Goal: Task Accomplishment & Management: Use online tool/utility

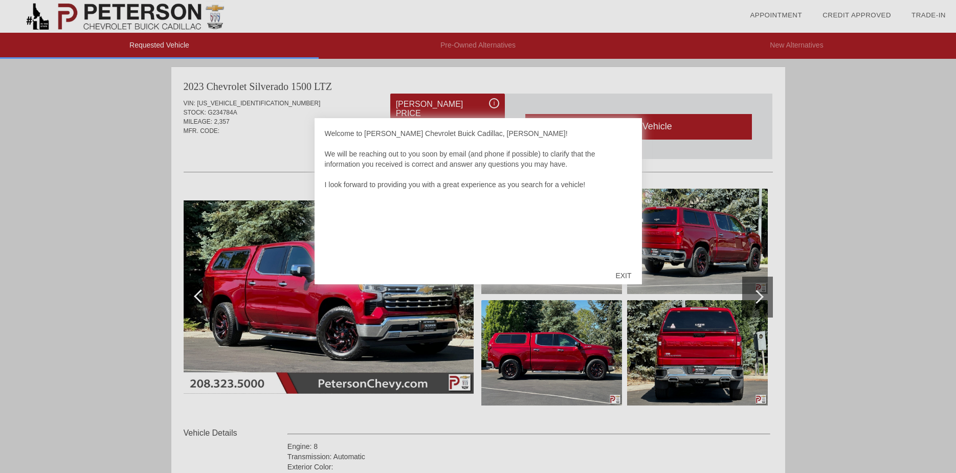
click at [617, 278] on div "EXIT" at bounding box center [623, 275] width 36 height 31
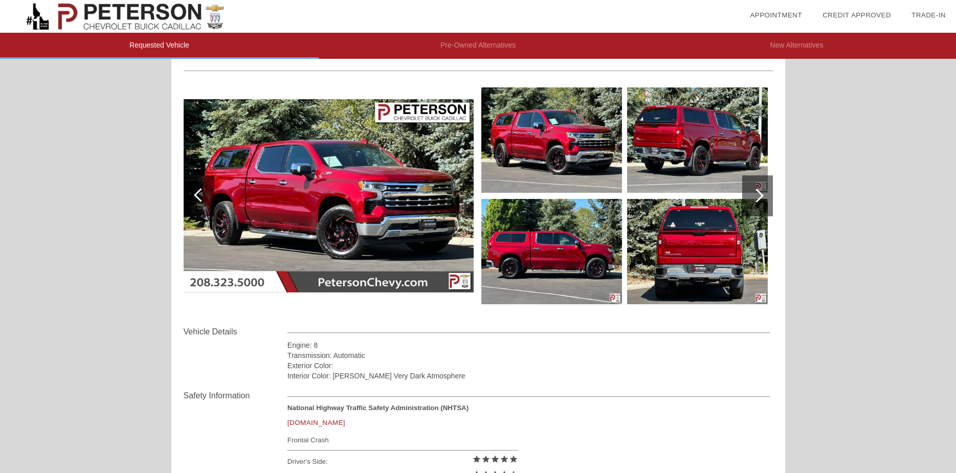
scroll to position [102, 0]
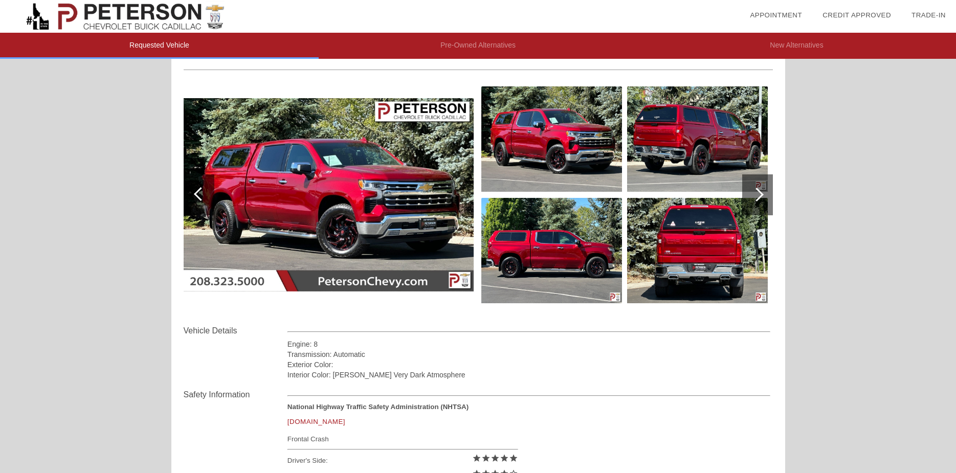
click at [756, 204] on div at bounding box center [757, 194] width 31 height 41
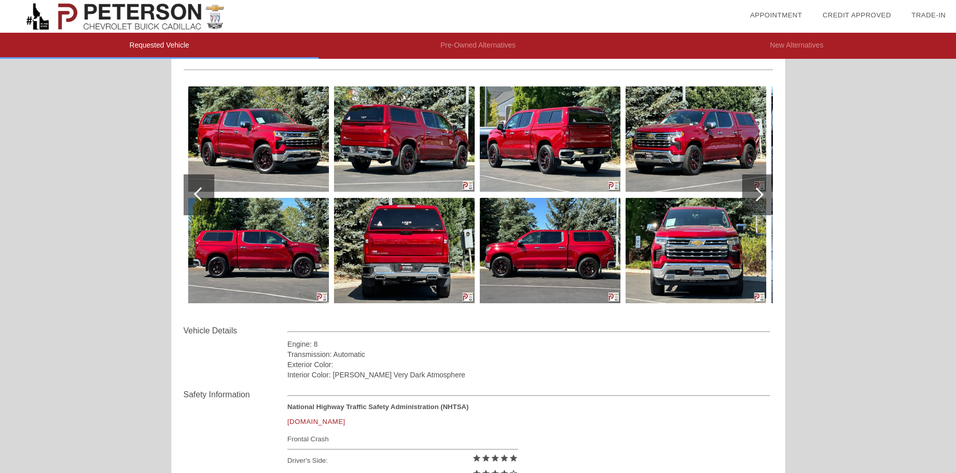
click at [756, 204] on div at bounding box center [757, 194] width 31 height 41
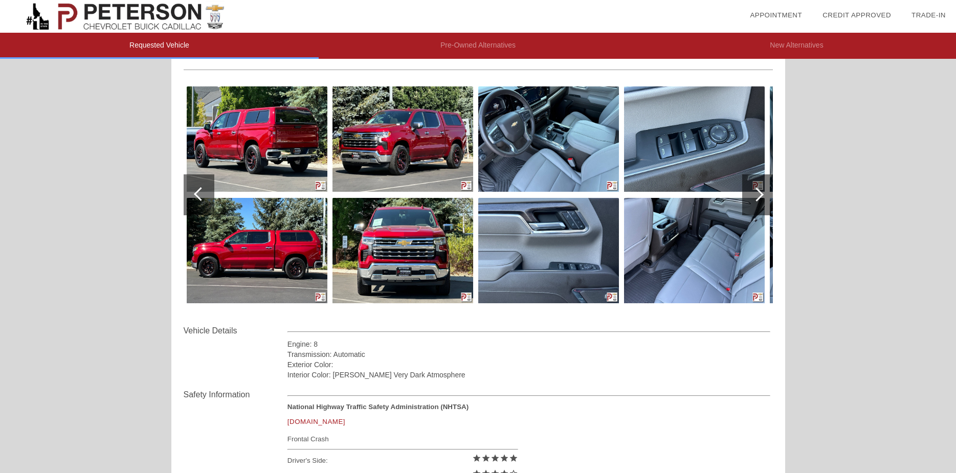
click at [756, 204] on div at bounding box center [757, 194] width 31 height 41
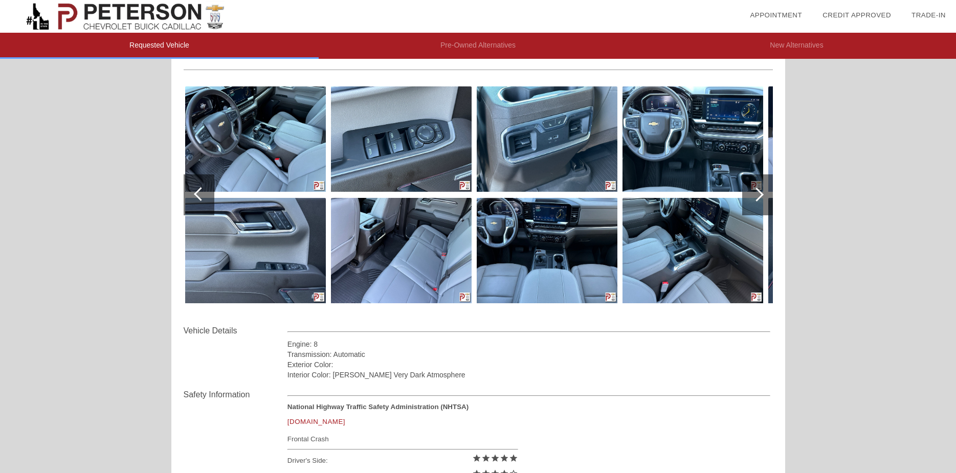
click at [756, 204] on div at bounding box center [757, 194] width 31 height 41
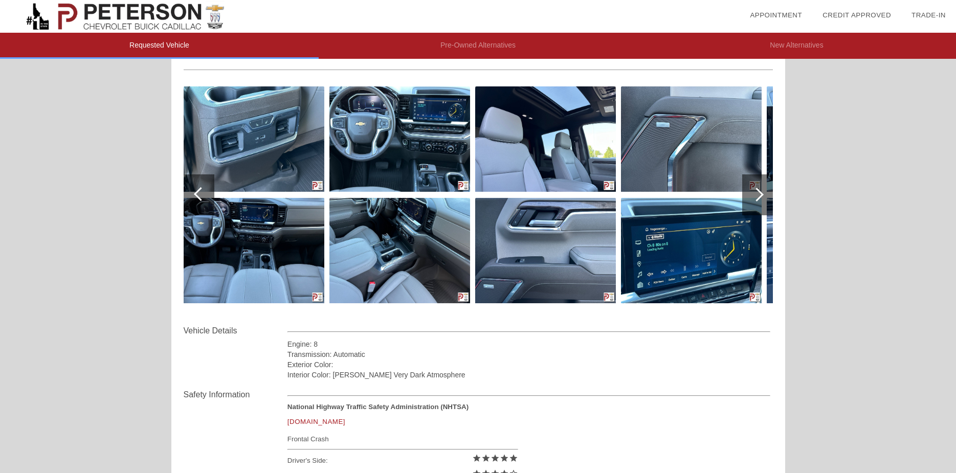
click at [756, 204] on div at bounding box center [757, 194] width 31 height 41
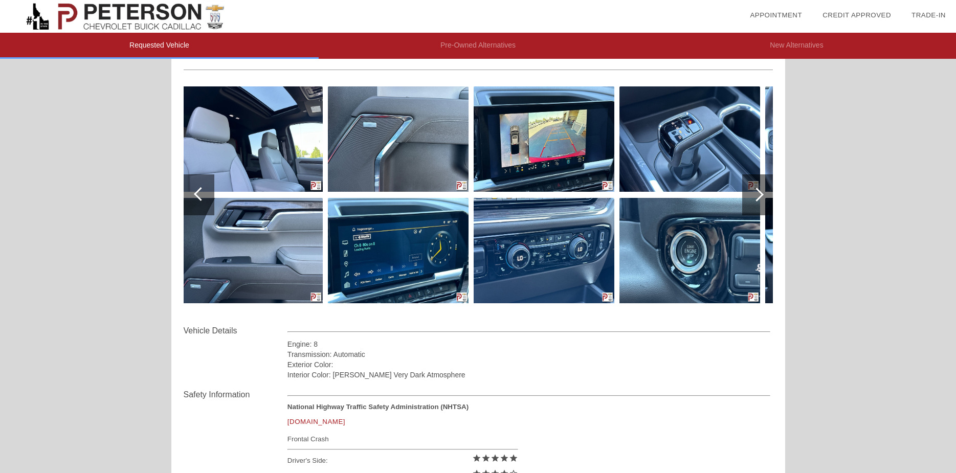
click at [756, 204] on div at bounding box center [757, 194] width 31 height 41
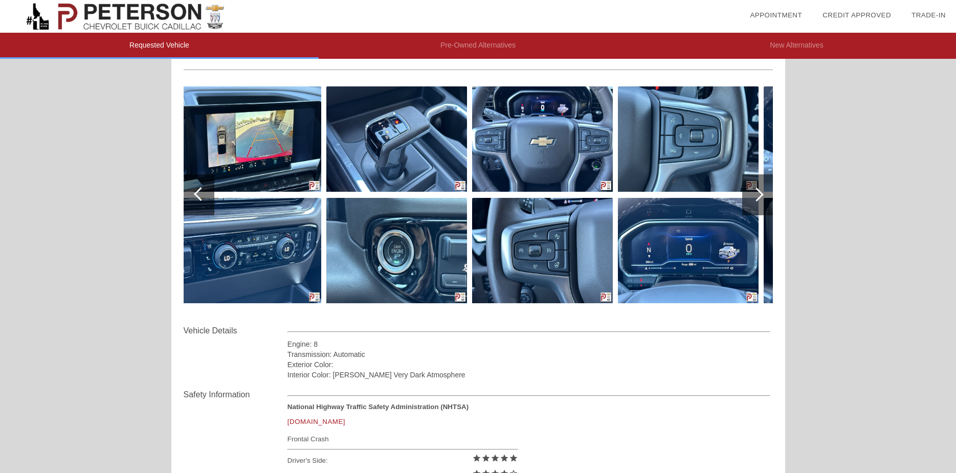
click at [756, 204] on div at bounding box center [757, 194] width 31 height 41
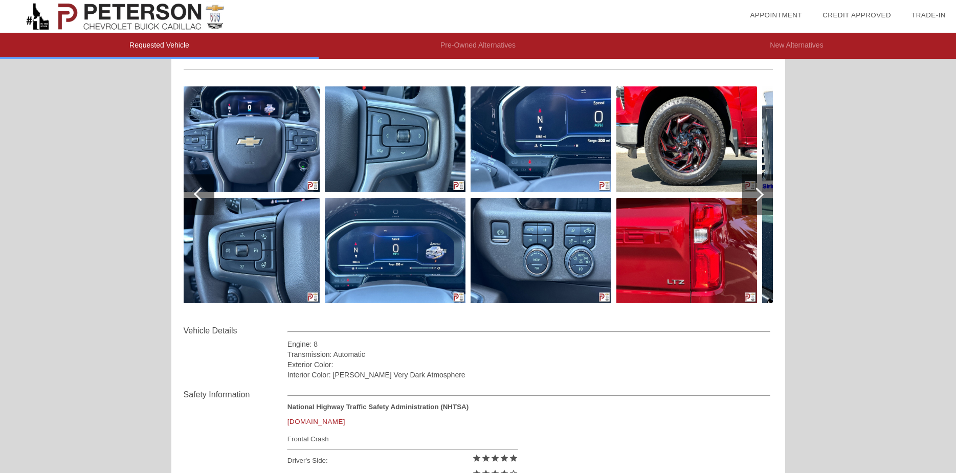
click at [756, 204] on div at bounding box center [757, 194] width 31 height 41
